Goal: Find specific page/section: Find specific page/section

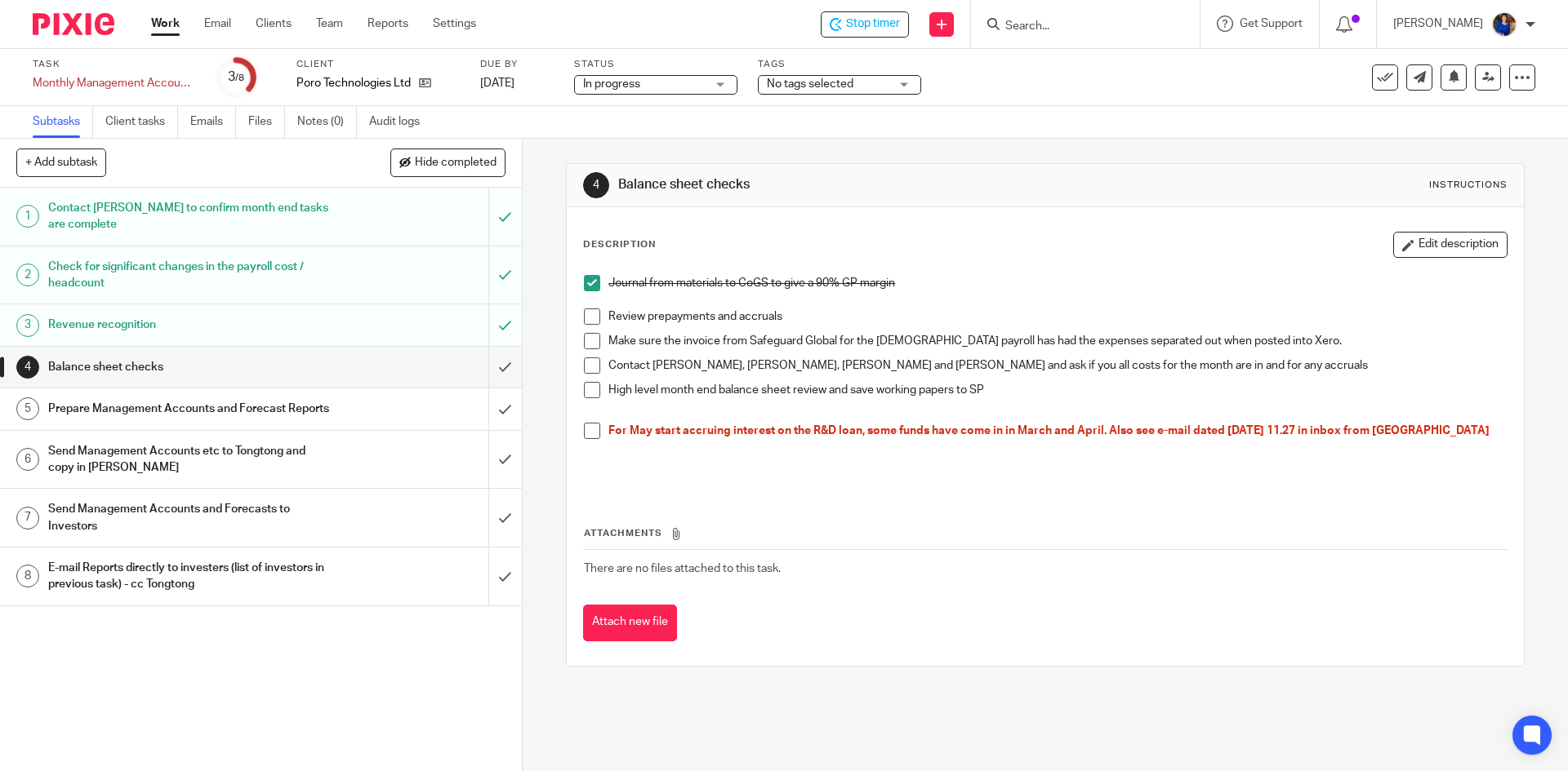
click at [1000, 25] on div at bounding box center [1083, 24] width 191 height 20
click at [1081, 27] on input "Search" at bounding box center [1077, 27] width 147 height 15
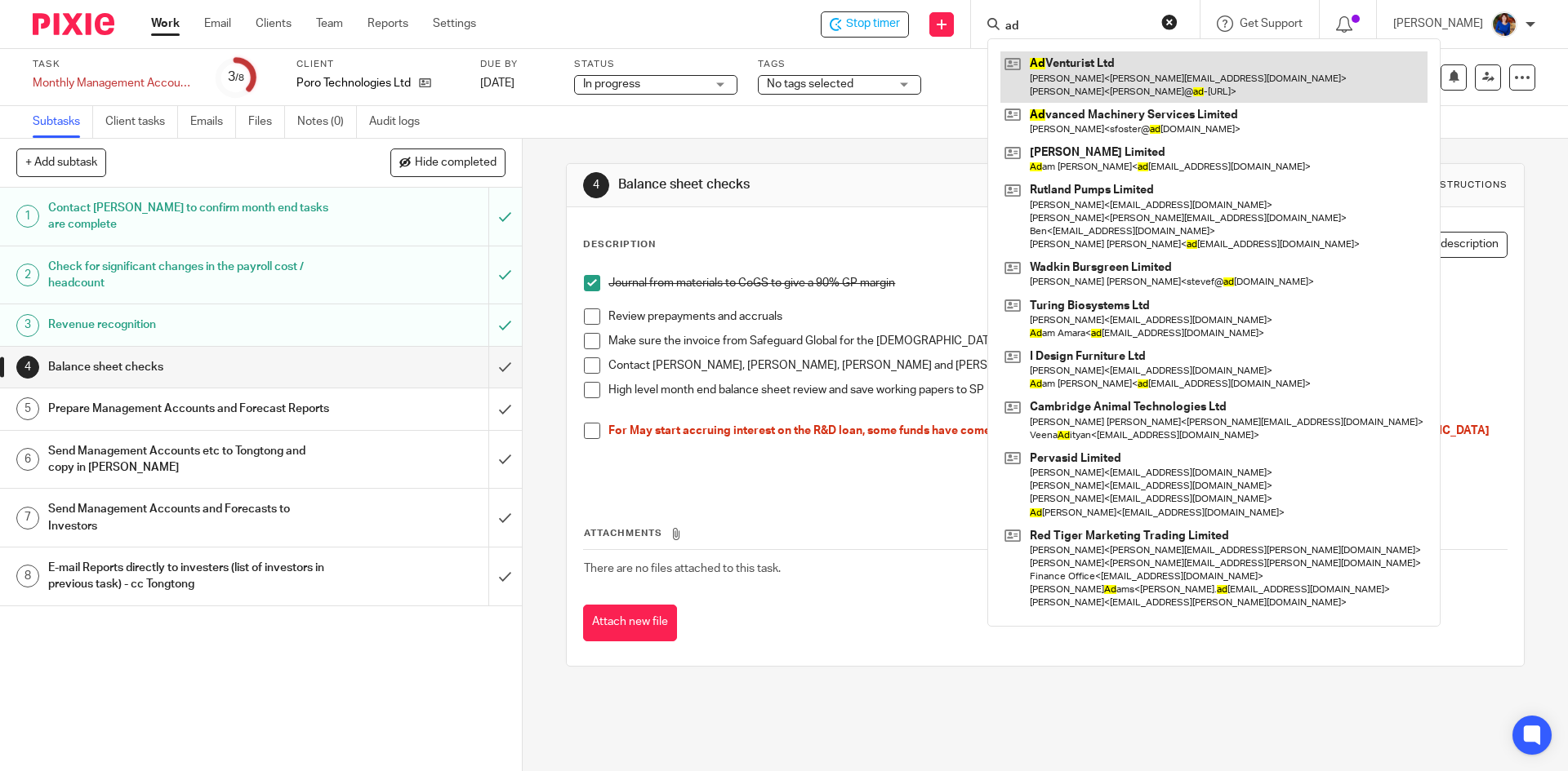
type input "ad"
click at [1074, 80] on link at bounding box center [1213, 77] width 427 height 51
